Goal: Information Seeking & Learning: Understand process/instructions

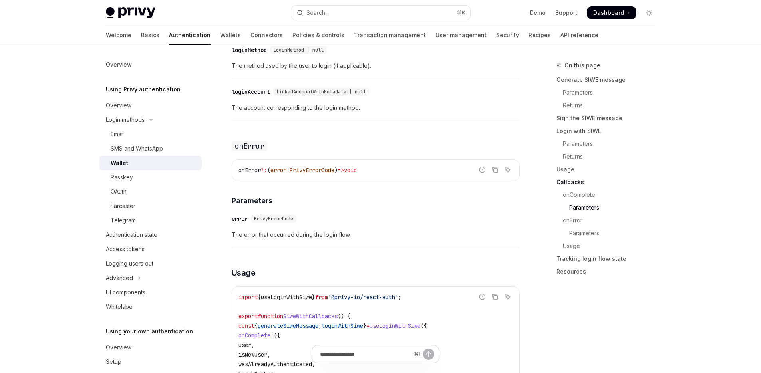
scroll to position [1325, 0]
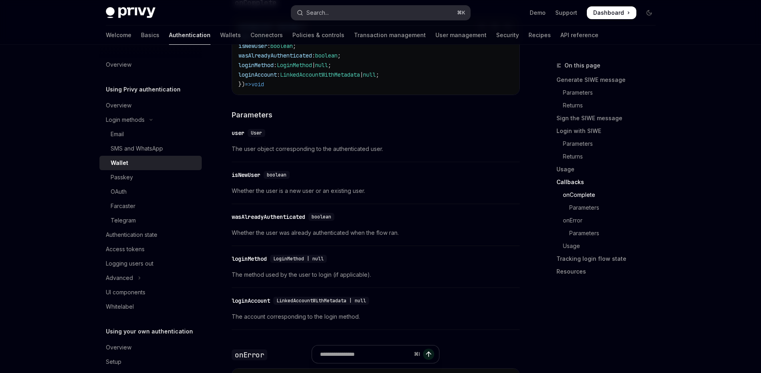
type textarea "*"
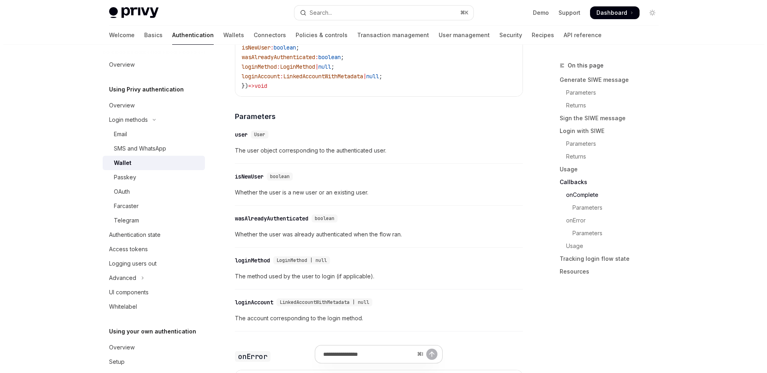
scroll to position [1545, 0]
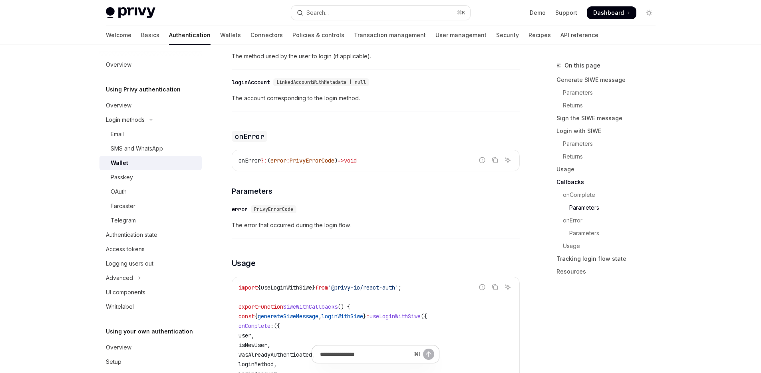
click at [386, 239] on div "​ error PrivyErrorCode The error that occurred during the login flow." at bounding box center [376, 220] width 288 height 38
click at [333, 9] on button "Search... ⌘ K" at bounding box center [380, 13] width 179 height 14
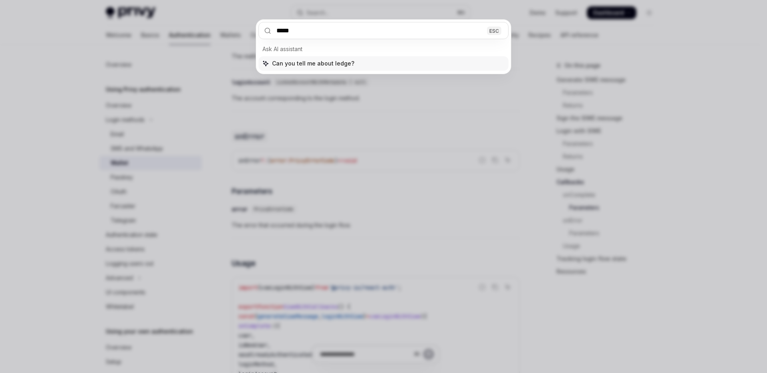
type input "******"
type textarea "*"
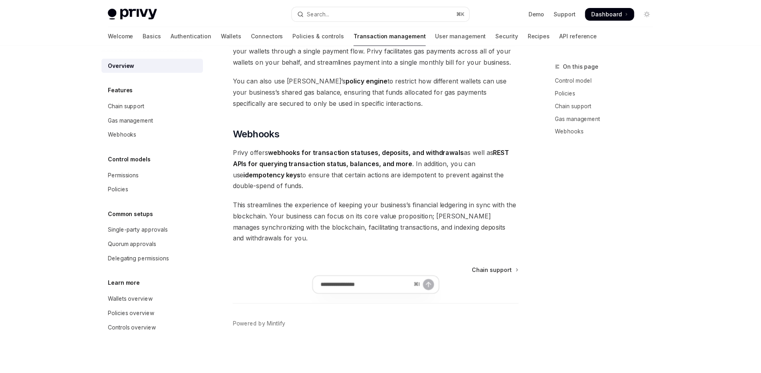
scroll to position [716, 0]
click at [337, 15] on button "Search... ⌘ K" at bounding box center [380, 13] width 179 height 14
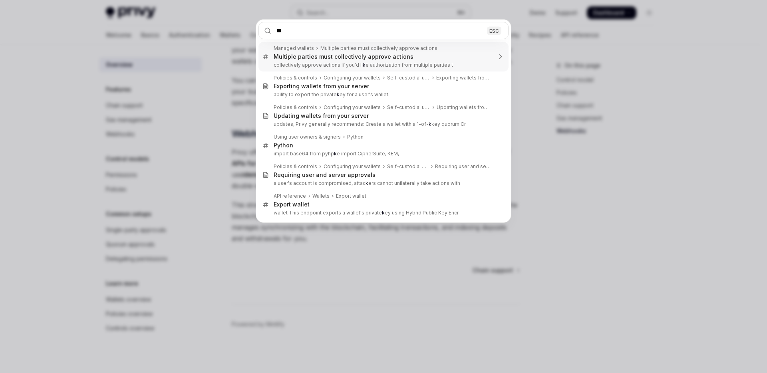
type input "*"
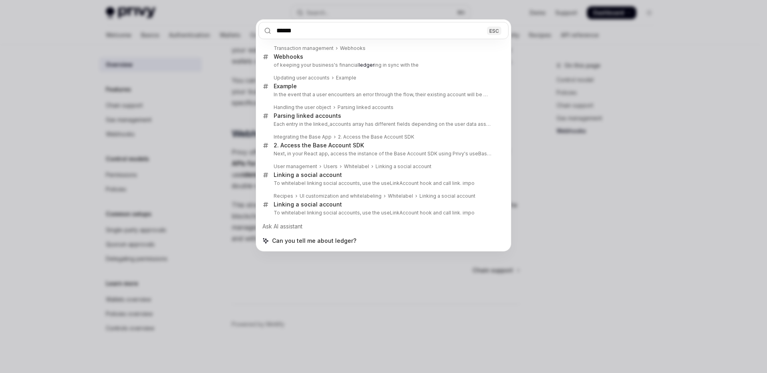
type input "******"
click at [199, 120] on div "****** ESC Transaction management Webhooks Webhooks of keeping your business's …" at bounding box center [383, 186] width 767 height 373
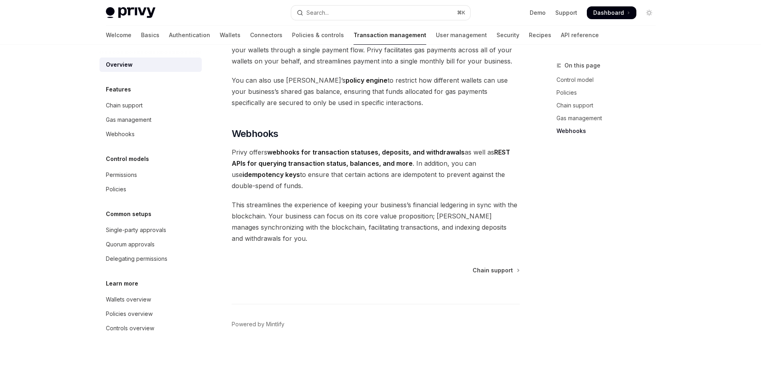
type textarea "*"
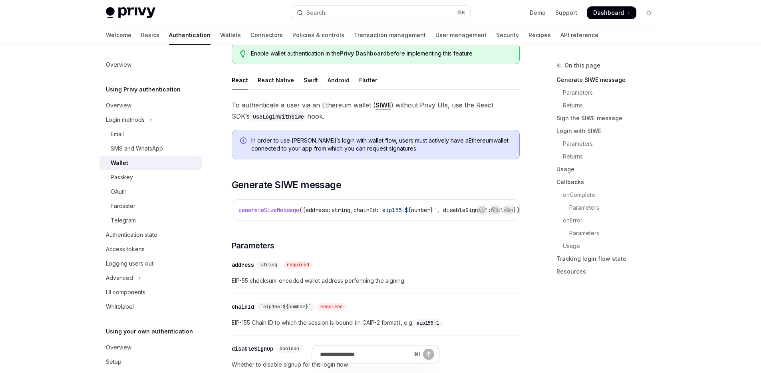
scroll to position [94, 0]
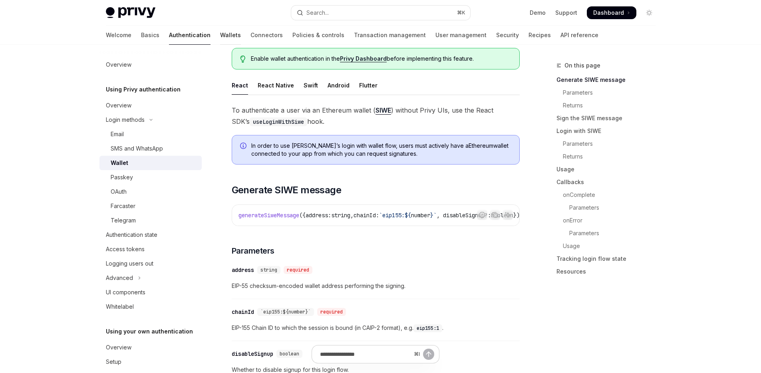
click at [220, 36] on link "Wallets" at bounding box center [230, 35] width 21 height 19
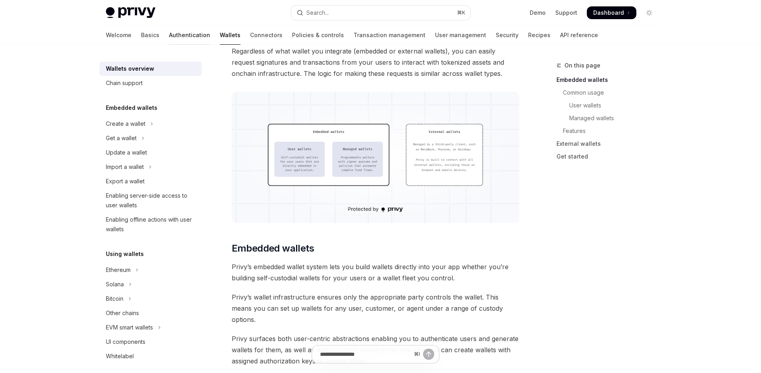
click at [169, 38] on link "Authentication" at bounding box center [189, 35] width 41 height 19
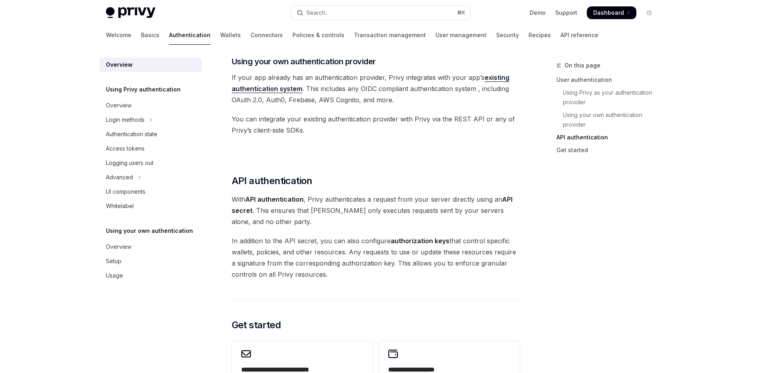
scroll to position [588, 0]
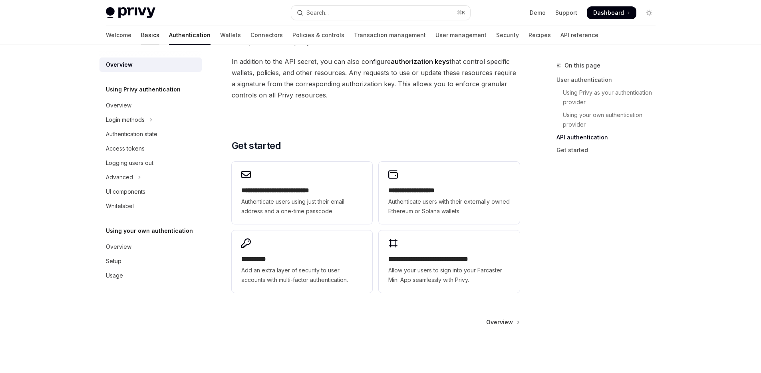
click at [141, 34] on link "Basics" at bounding box center [150, 35] width 18 height 19
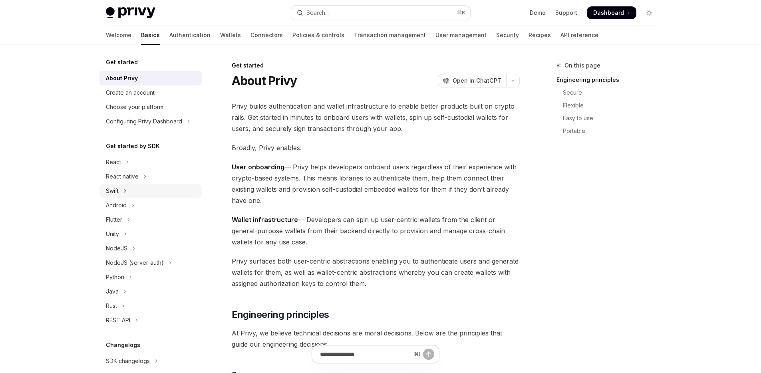
scroll to position [81, 0]
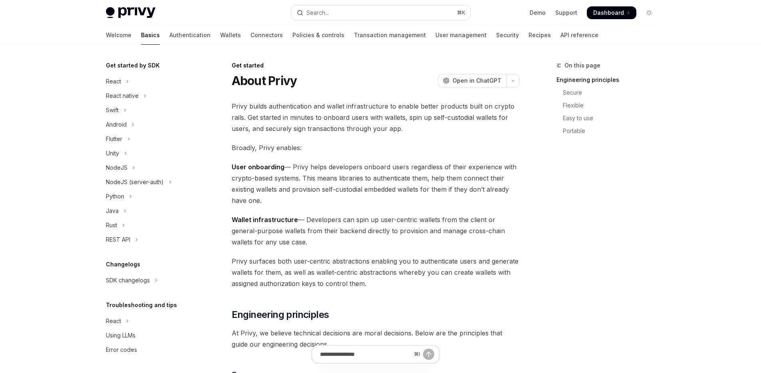
click at [173, 34] on div "Welcome Basics Authentication Wallets Connectors Policies & controls Transactio…" at bounding box center [352, 35] width 493 height 19
click at [171, 35] on link "Authentication" at bounding box center [189, 35] width 41 height 19
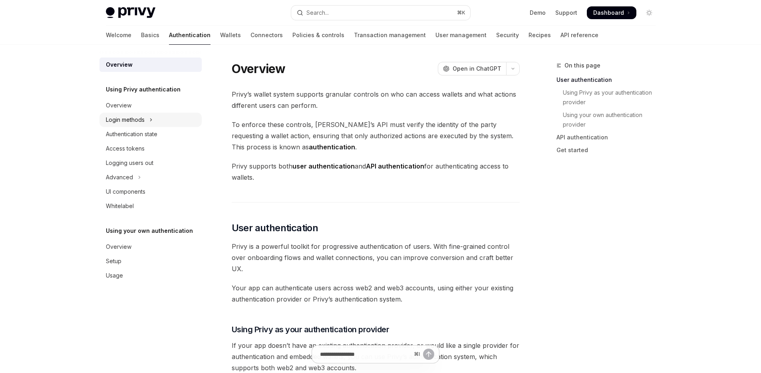
click at [137, 123] on div "Login methods" at bounding box center [125, 120] width 39 height 10
type textarea "*"
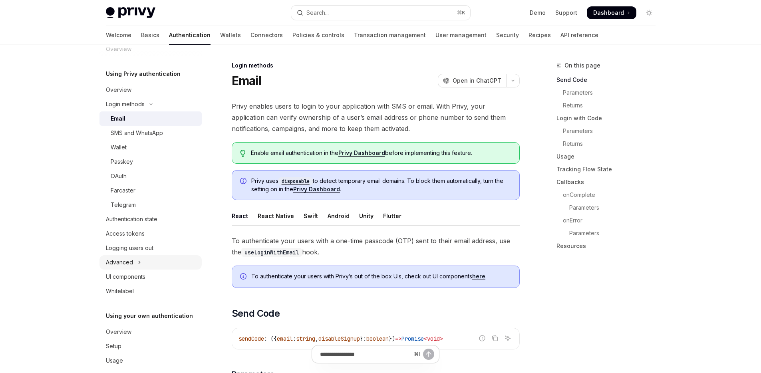
scroll to position [26, 0]
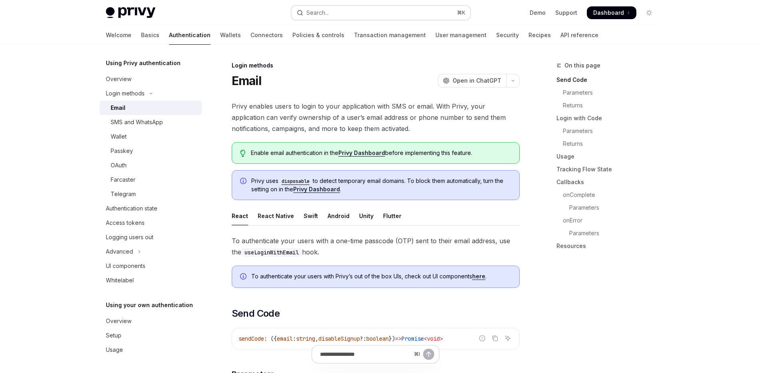
click at [362, 9] on button "Search... ⌘ K" at bounding box center [380, 13] width 179 height 14
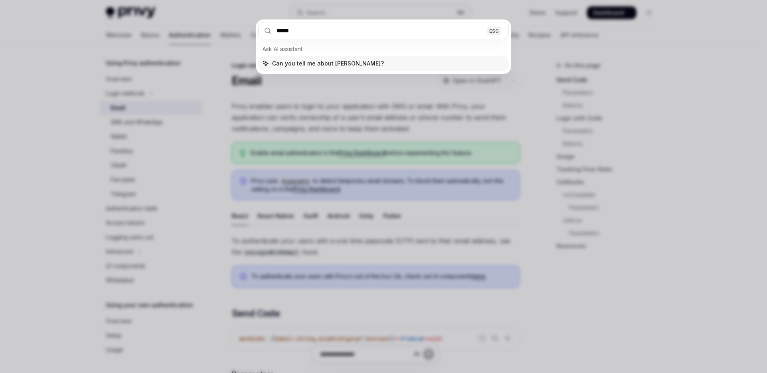
type input "******"
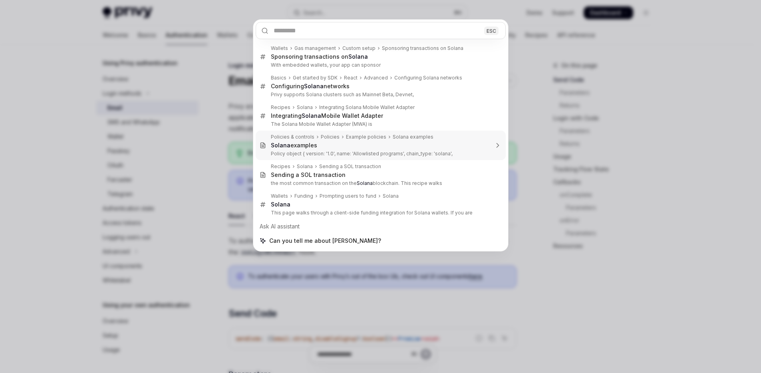
type textarea "*"
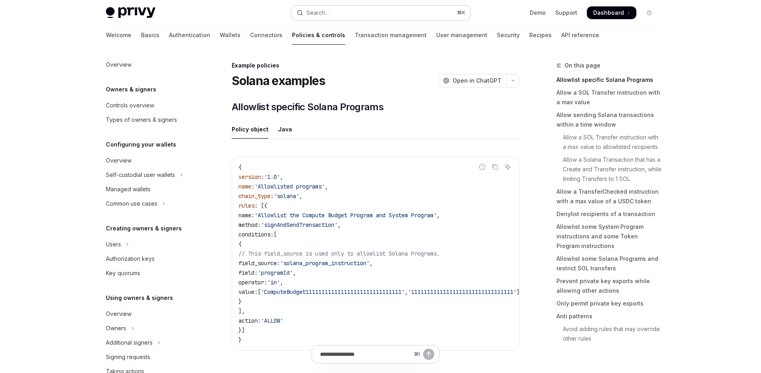
click at [351, 15] on button "Search... ⌘ K" at bounding box center [380, 13] width 179 height 14
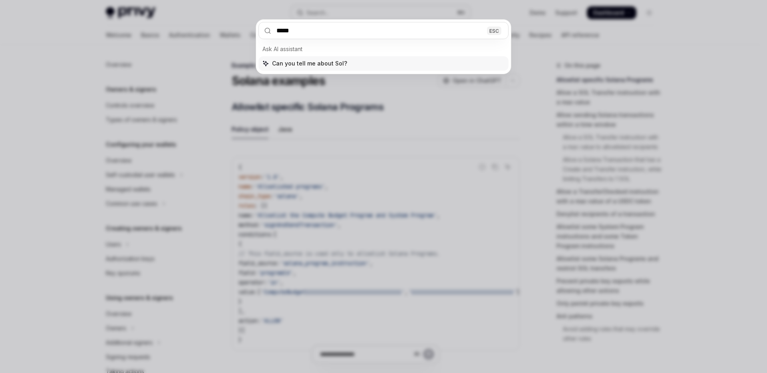
type input "******"
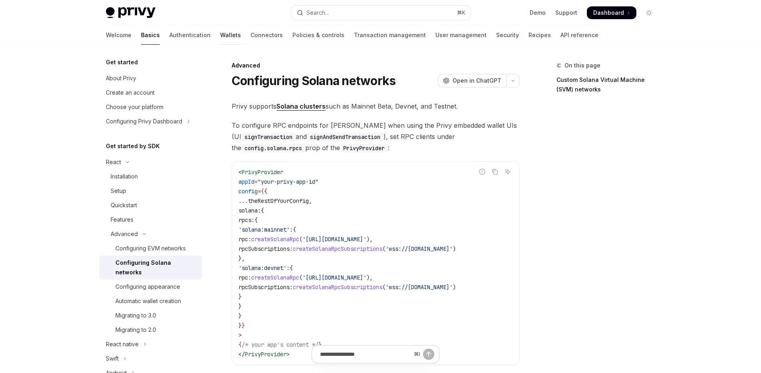
click at [220, 35] on link "Wallets" at bounding box center [230, 35] width 21 height 19
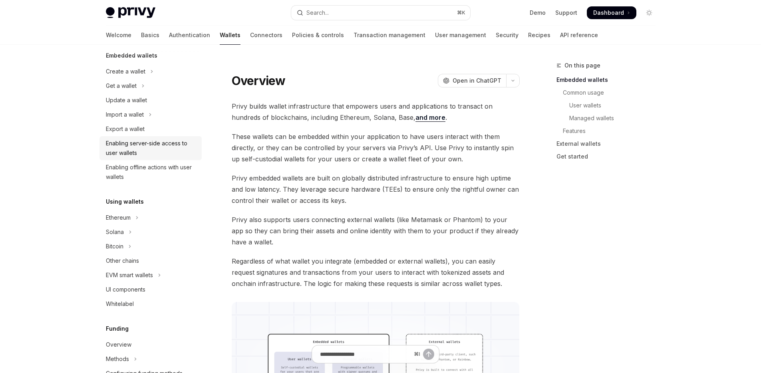
scroll to position [58, 0]
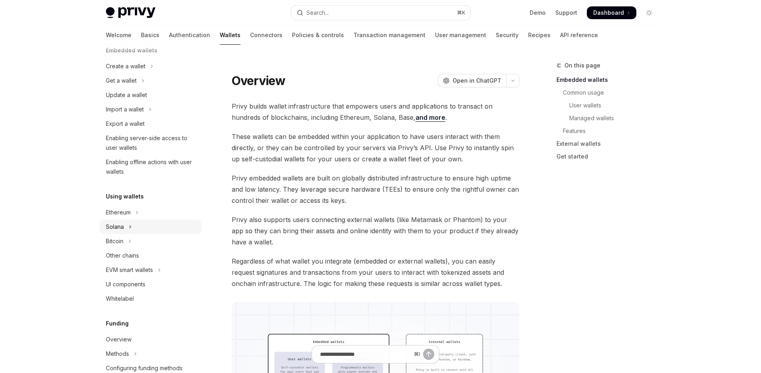
click at [145, 232] on button "Solana" at bounding box center [151, 227] width 102 height 14
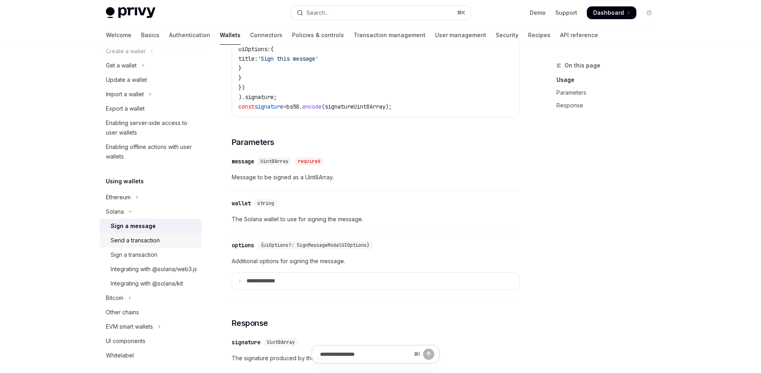
click at [150, 241] on div "Send a transaction" at bounding box center [135, 241] width 49 height 10
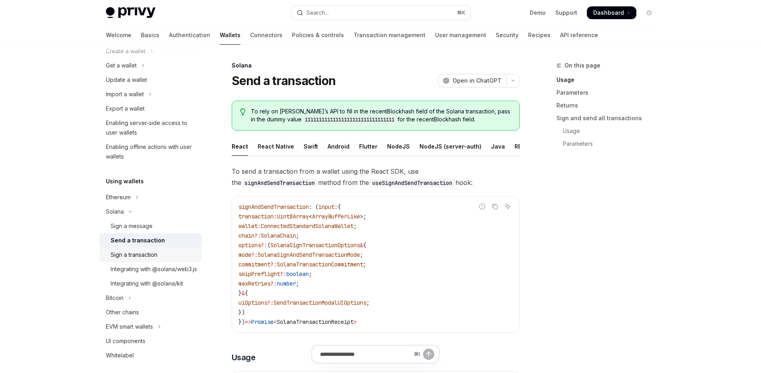
click at [150, 258] on div "Sign a transaction" at bounding box center [134, 255] width 47 height 10
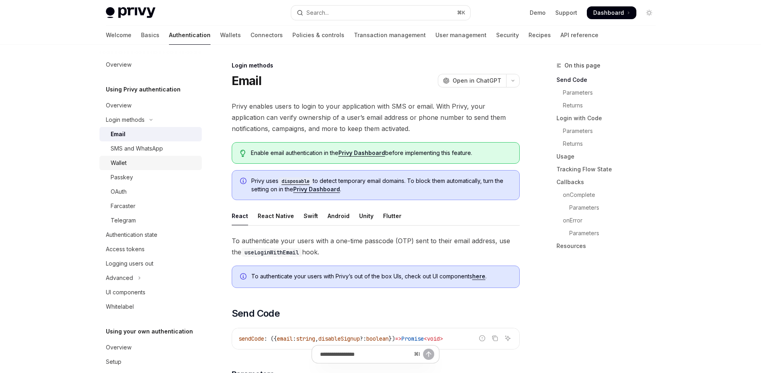
click at [145, 159] on div "Wallet" at bounding box center [154, 163] width 86 height 10
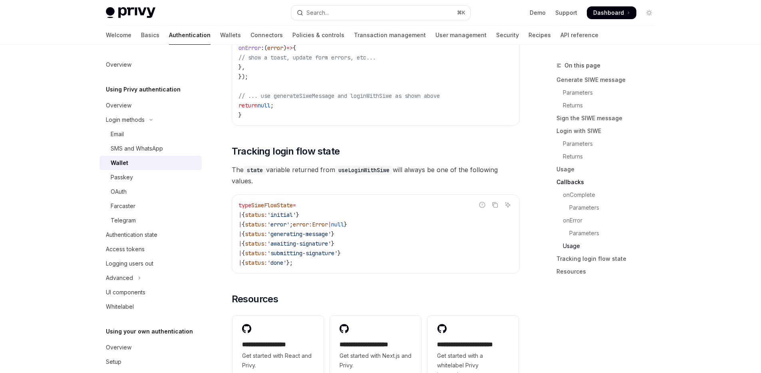
scroll to position [2064, 0]
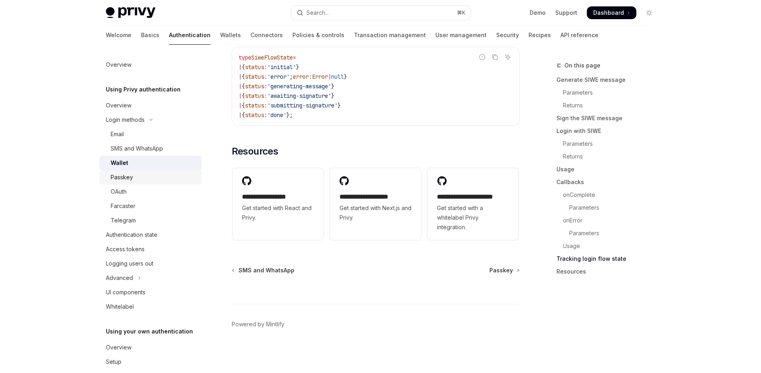
click at [153, 182] on link "Passkey" at bounding box center [151, 177] width 102 height 14
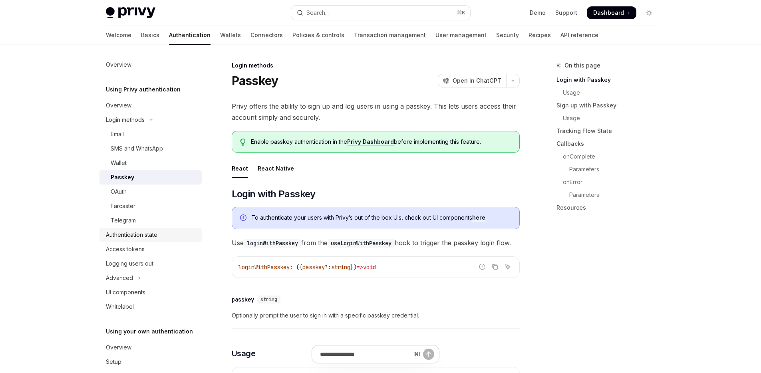
click at [166, 237] on div "Authentication state" at bounding box center [151, 235] width 91 height 10
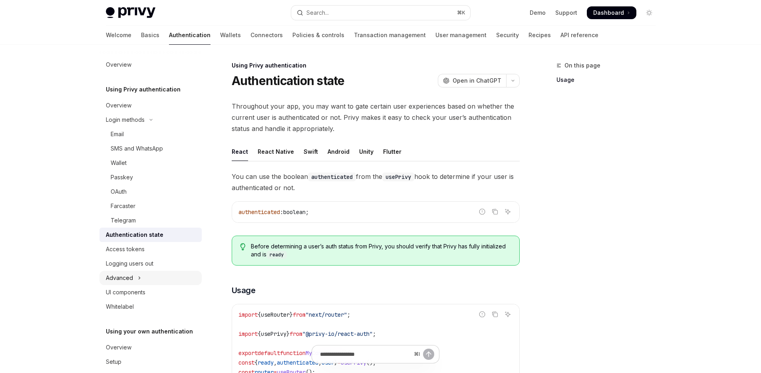
click at [162, 277] on button "Advanced" at bounding box center [151, 278] width 102 height 14
click at [159, 119] on button "Login methods" at bounding box center [151, 120] width 102 height 14
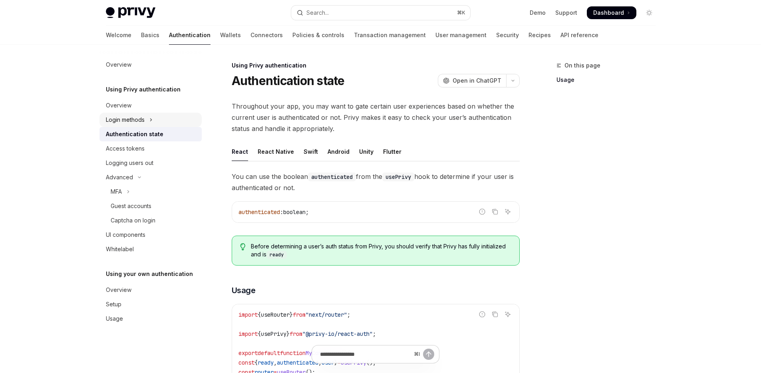
click at [159, 119] on button "Login methods" at bounding box center [151, 120] width 102 height 14
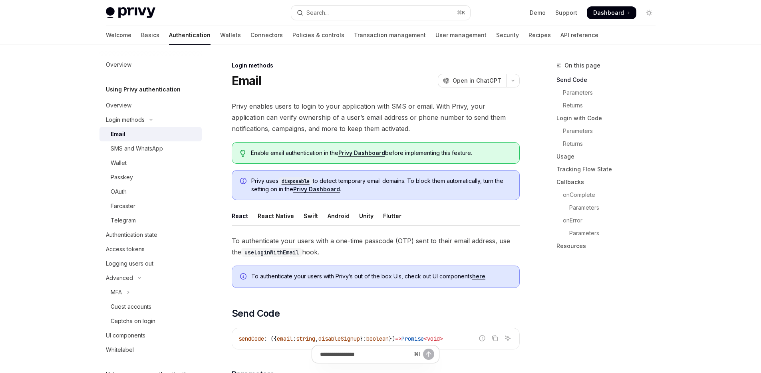
click at [169, 35] on link "Authentication" at bounding box center [190, 35] width 42 height 19
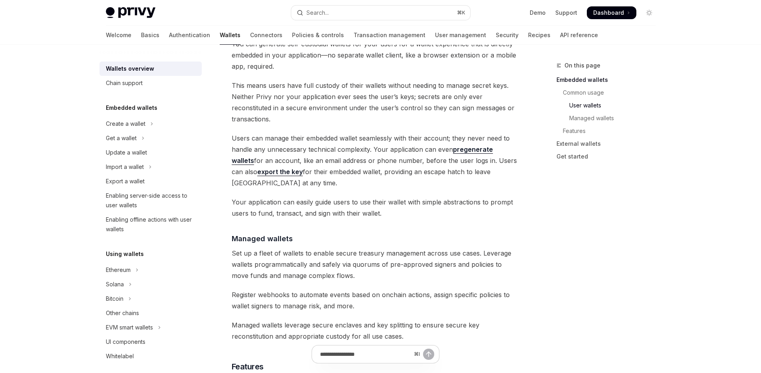
type textarea "*"
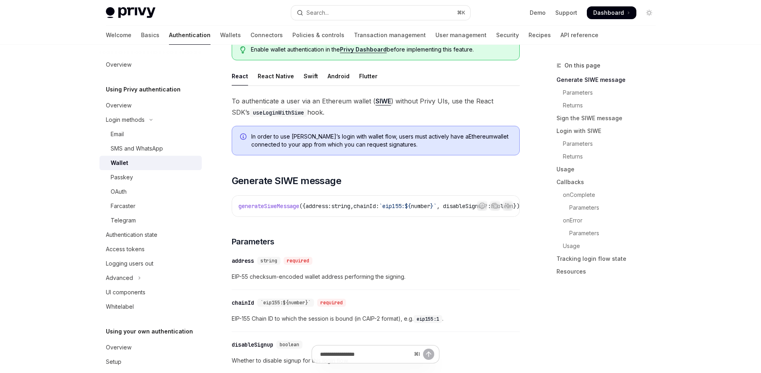
scroll to position [94, 0]
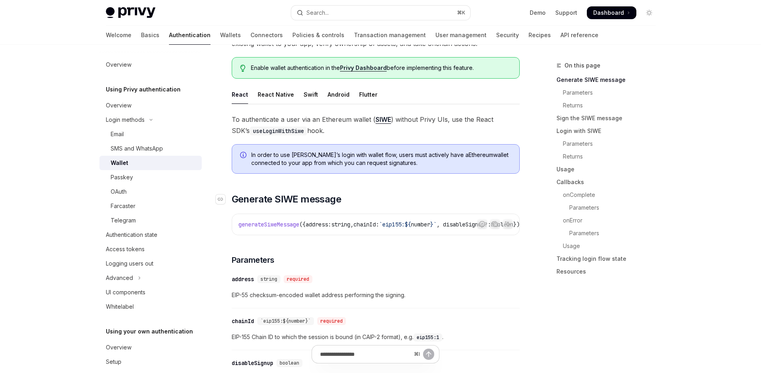
scroll to position [44, 0]
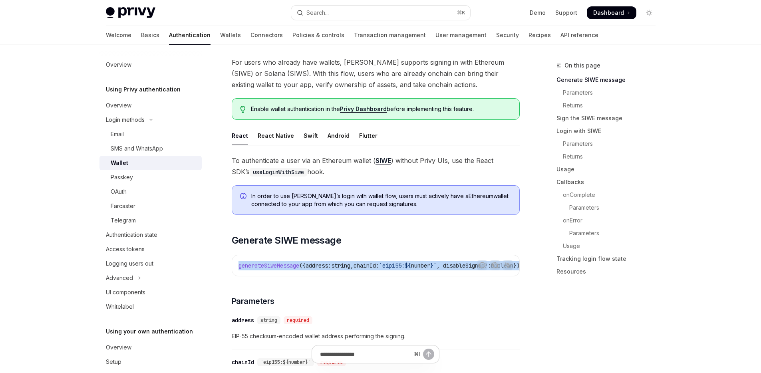
drag, startPoint x: 363, startPoint y: 275, endPoint x: 460, endPoint y: 259, distance: 97.7
click at [460, 259] on div "generateSiweMessage ({ address: string , chainId: `eip155: ${ number } ` , disa…" at bounding box center [375, 265] width 287 height 21
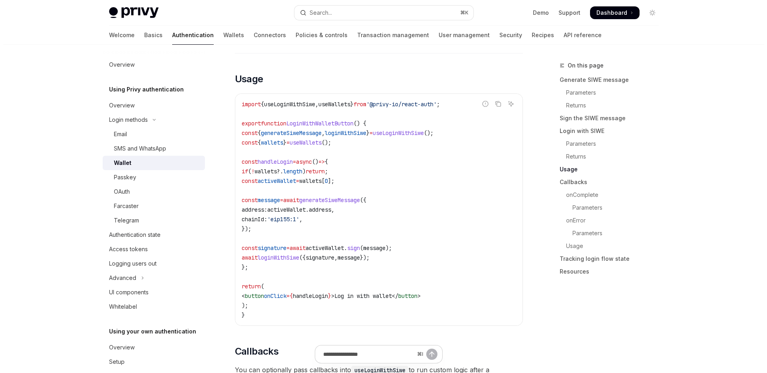
scroll to position [836, 0]
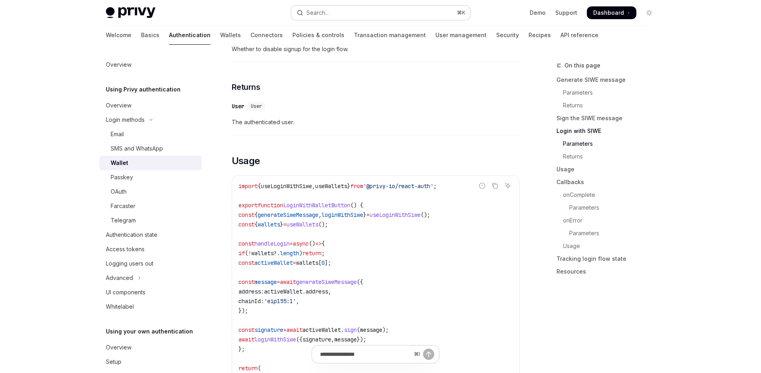
click at [376, 17] on button "Search... ⌘ K" at bounding box center [380, 13] width 179 height 14
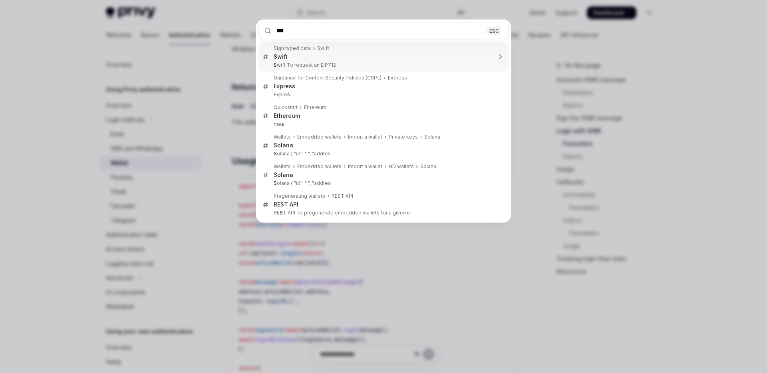
type input "****"
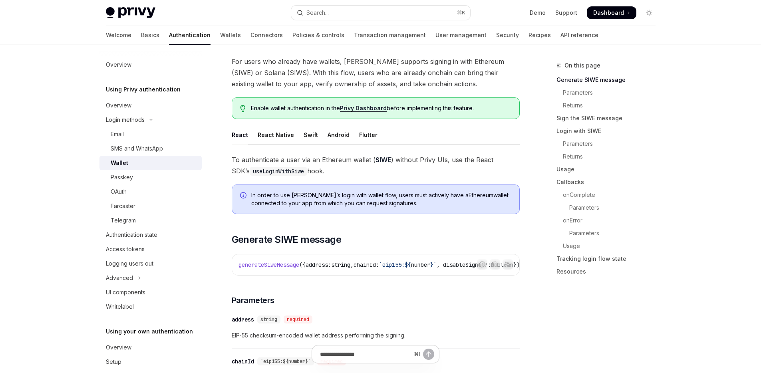
scroll to position [390, 0]
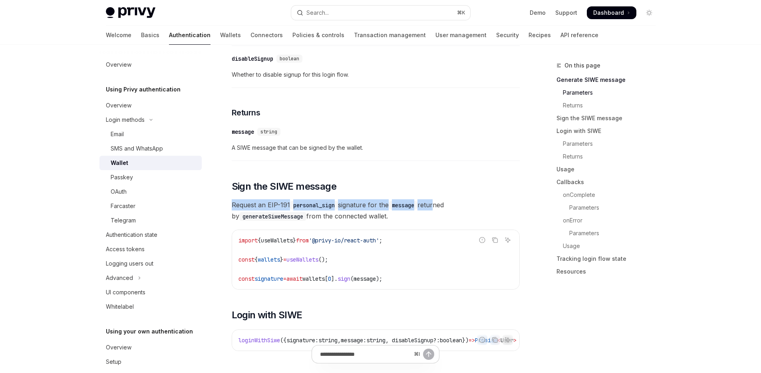
drag, startPoint x: 436, startPoint y: 212, endPoint x: 330, endPoint y: 207, distance: 106.0
click at [238, 203] on span "Request an EIP-191 personal_sign signature for the message returned by generate…" at bounding box center [376, 210] width 288 height 22
click at [397, 216] on span "Request an EIP-191 personal_sign signature for the message returned by generate…" at bounding box center [376, 210] width 288 height 22
click at [153, 166] on div "Wallet" at bounding box center [154, 163] width 86 height 10
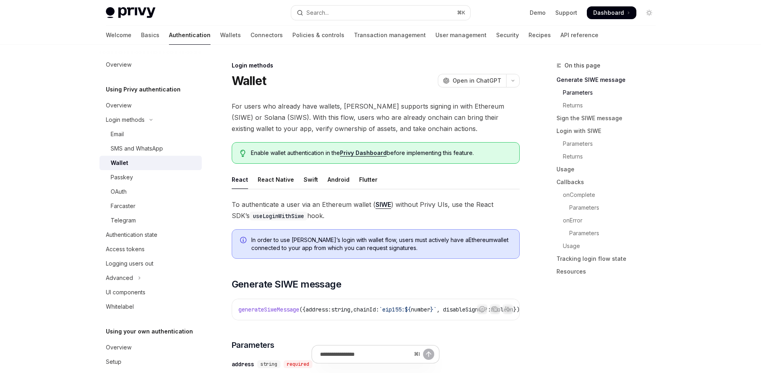
click at [156, 163] on div "Wallet" at bounding box center [154, 163] width 86 height 10
click at [151, 64] on div "Overview" at bounding box center [151, 65] width 91 height 10
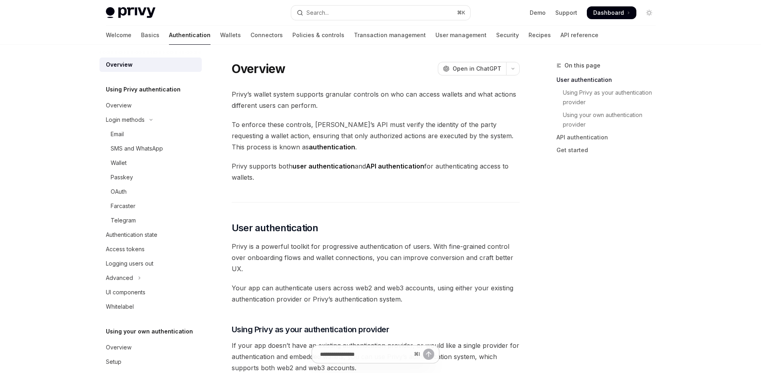
click at [611, 17] on span at bounding box center [612, 12] width 50 height 13
click at [344, 8] on button "Search... ⌘ K" at bounding box center [380, 13] width 179 height 14
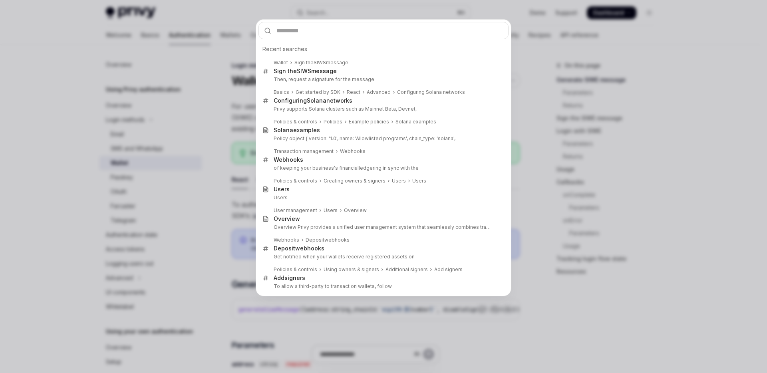
type textarea "*"
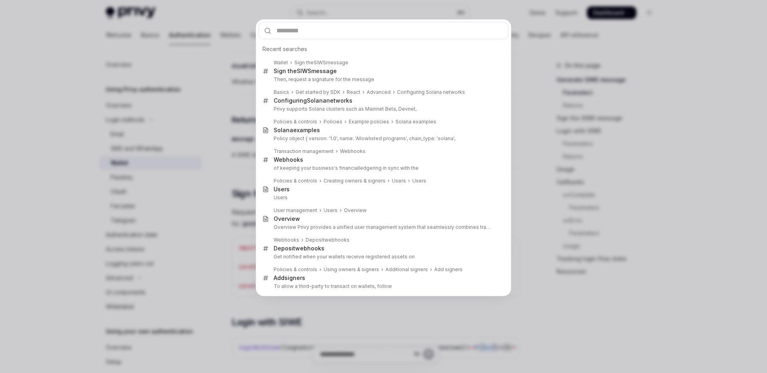
scroll to position [390, 0]
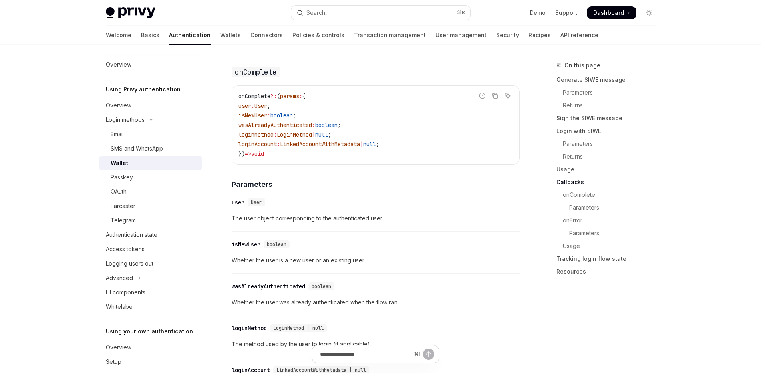
scroll to position [1269, 0]
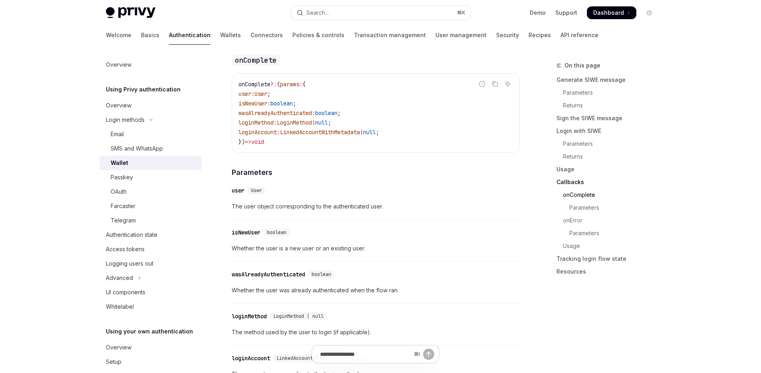
click at [324, 189] on div "​ user User The user object corresponding to the authenticated user." at bounding box center [376, 201] width 288 height 38
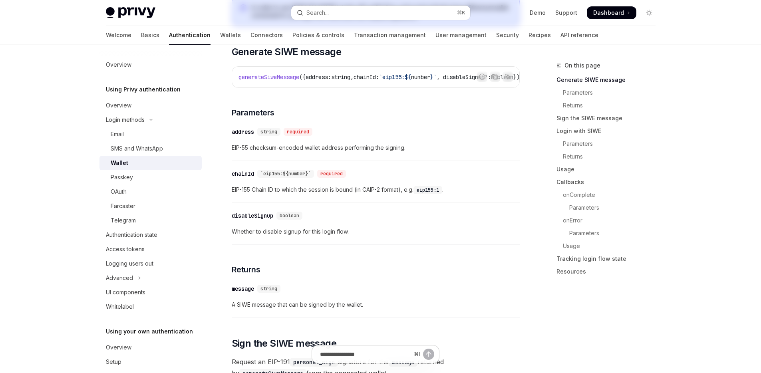
scroll to position [0, 0]
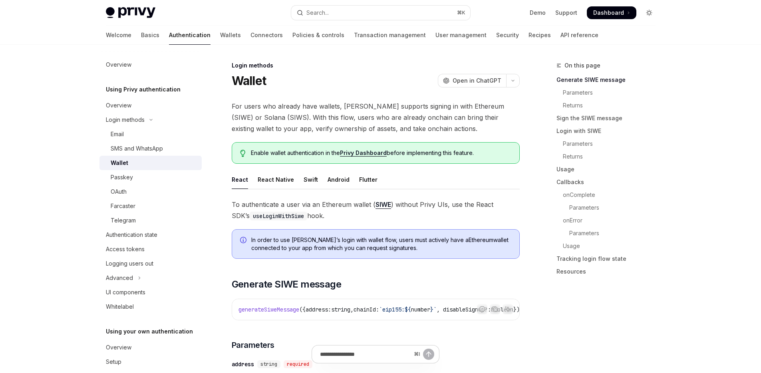
click at [651, 10] on icon "Toggle dark mode" at bounding box center [649, 13] width 6 height 6
type textarea "*"
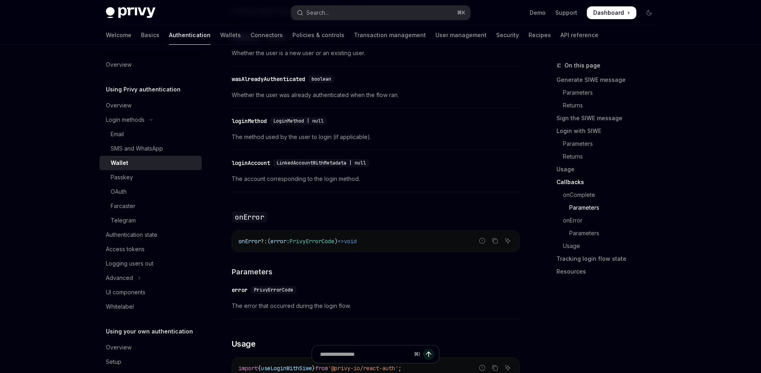
scroll to position [1422, 0]
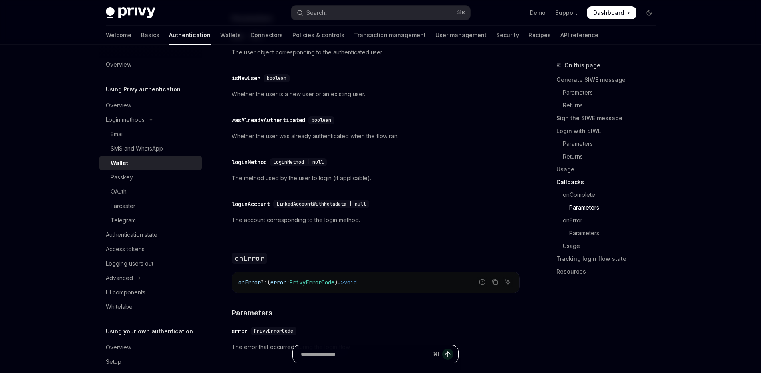
click at [345, 355] on input "Ask a question..." at bounding box center [365, 355] width 129 height 18
type input "**********"
type textarea "*"
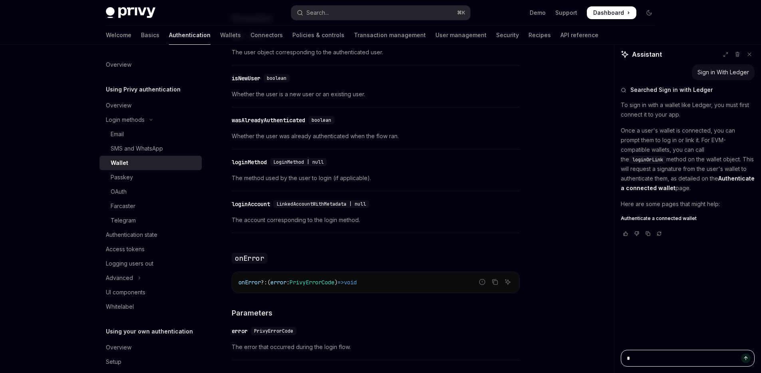
type textarea "*"
type textarea "**"
type textarea "*"
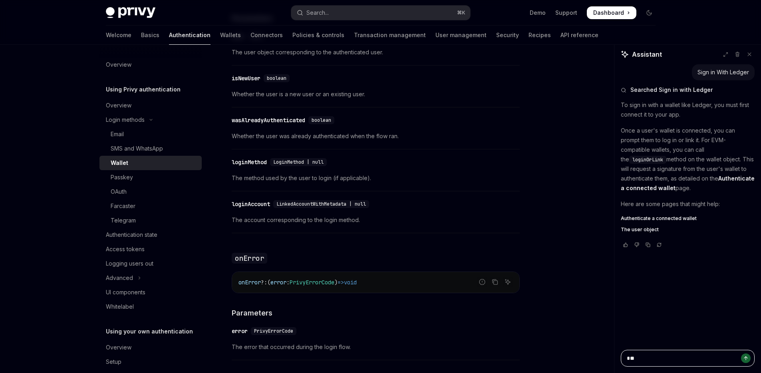
type textarea "***"
type textarea "*"
type textarea "****"
type textarea "*"
type textarea "*****"
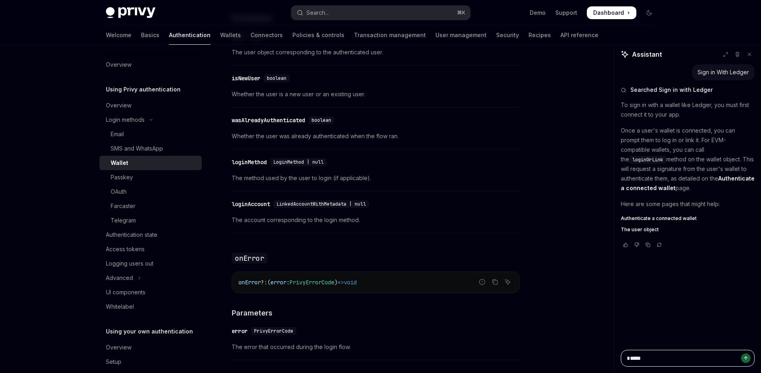
type textarea "*"
type textarea "******"
type textarea "*"
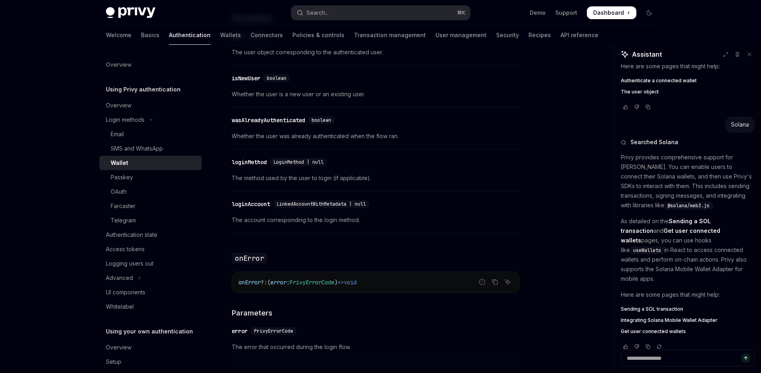
scroll to position [1294, 0]
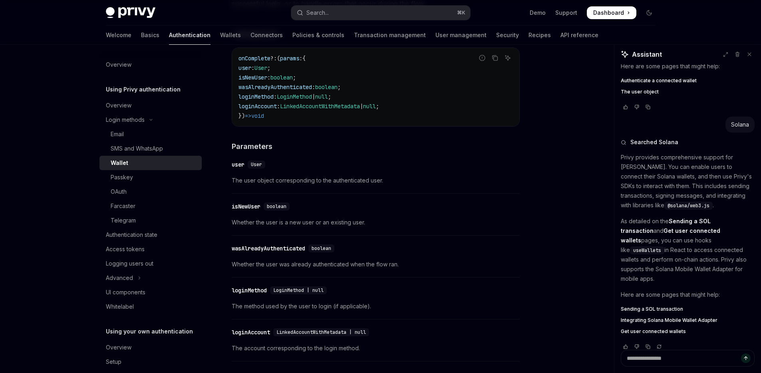
type textarea "*"
